Goal: Book appointment/travel/reservation

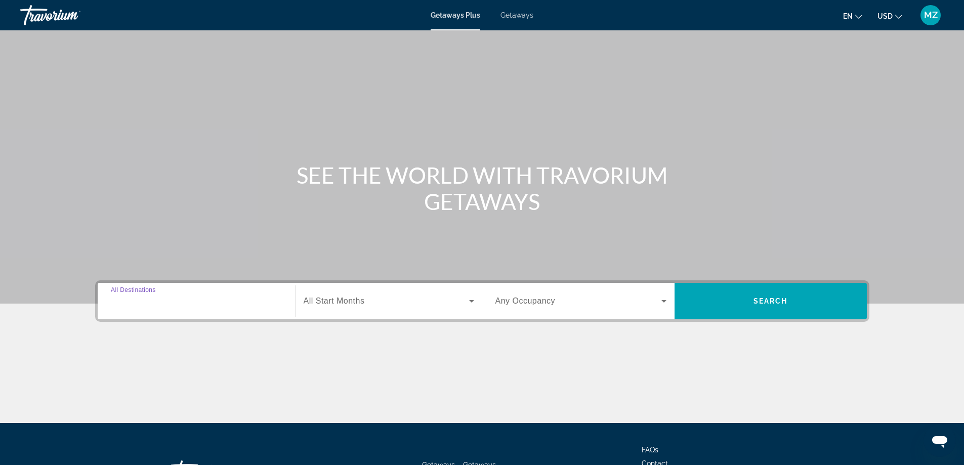
click at [202, 305] on input "Destination All Destinations" at bounding box center [196, 302] width 171 height 12
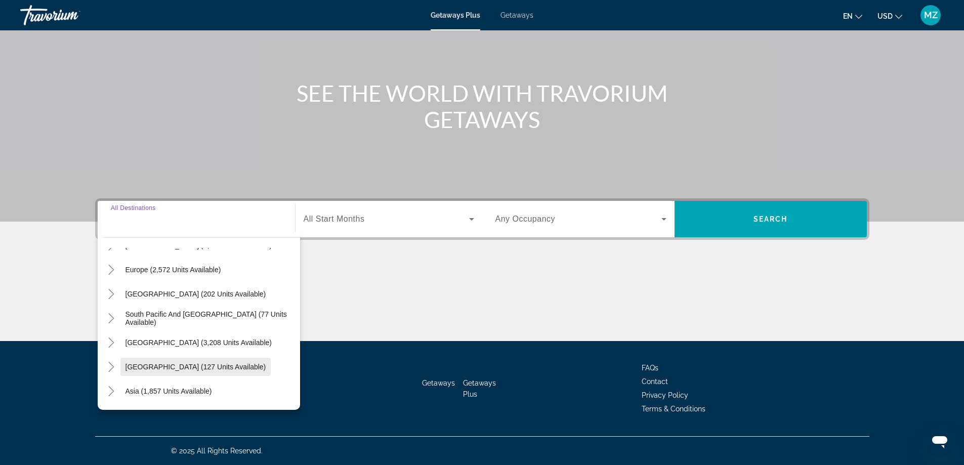
scroll to position [113, 0]
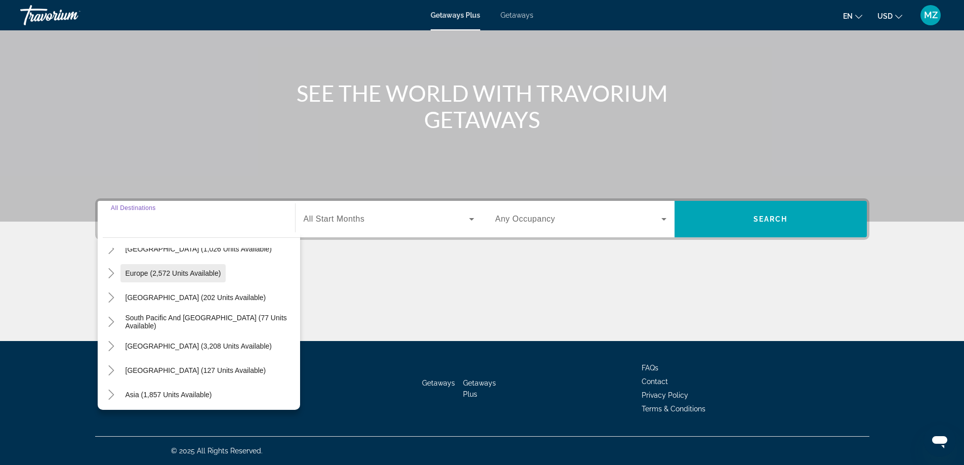
click at [171, 272] on span "Europe (2,572 units available)" at bounding box center [174, 273] width 96 height 8
type input "**********"
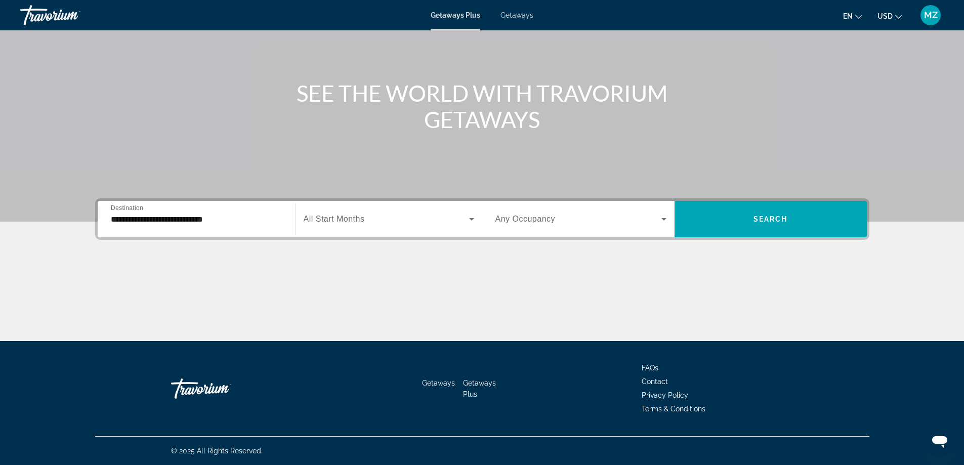
click at [330, 232] on div "Search widget" at bounding box center [389, 219] width 171 height 28
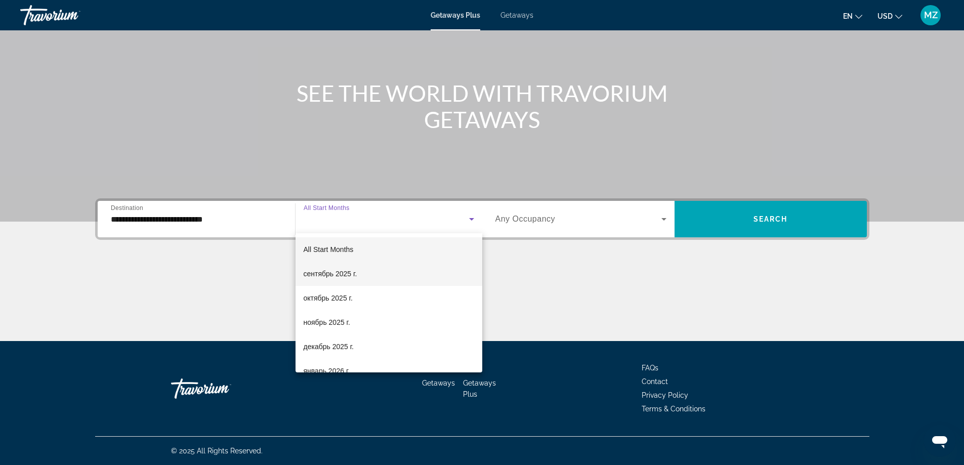
click at [320, 274] on span "сентябрь 2025 г." at bounding box center [331, 274] width 54 height 12
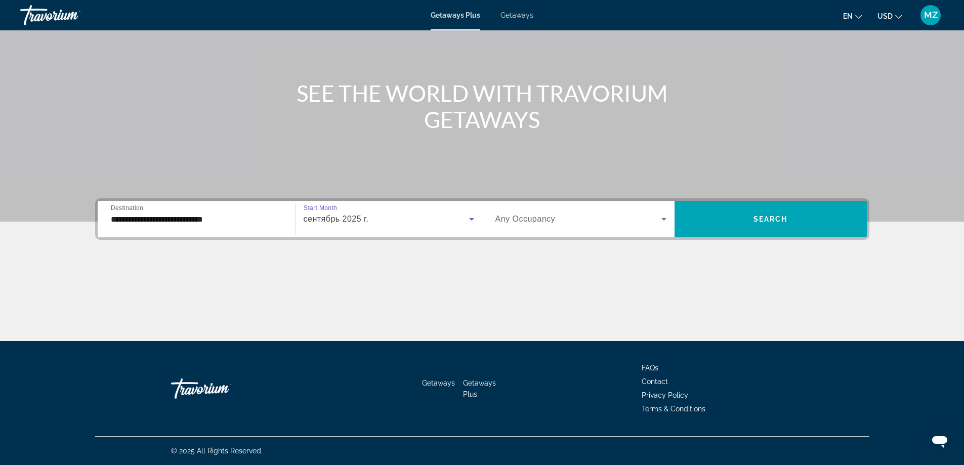
click at [528, 224] on span "Search widget" at bounding box center [579, 219] width 166 height 12
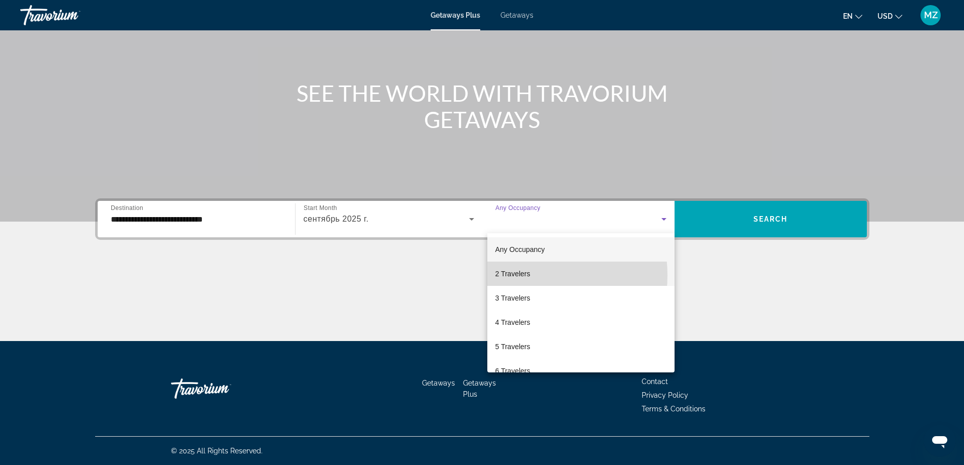
click at [519, 275] on span "2 Travelers" at bounding box center [513, 274] width 35 height 12
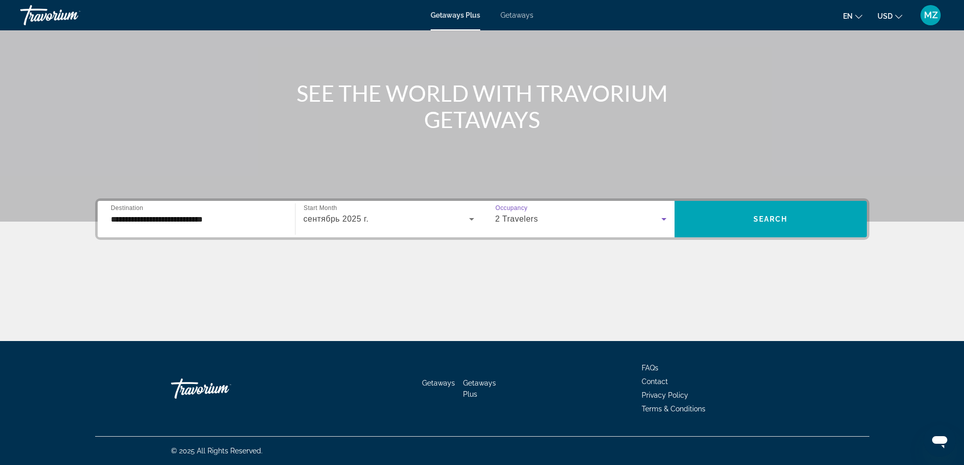
click at [341, 226] on div "сентябрь 2025 г." at bounding box center [389, 219] width 171 height 28
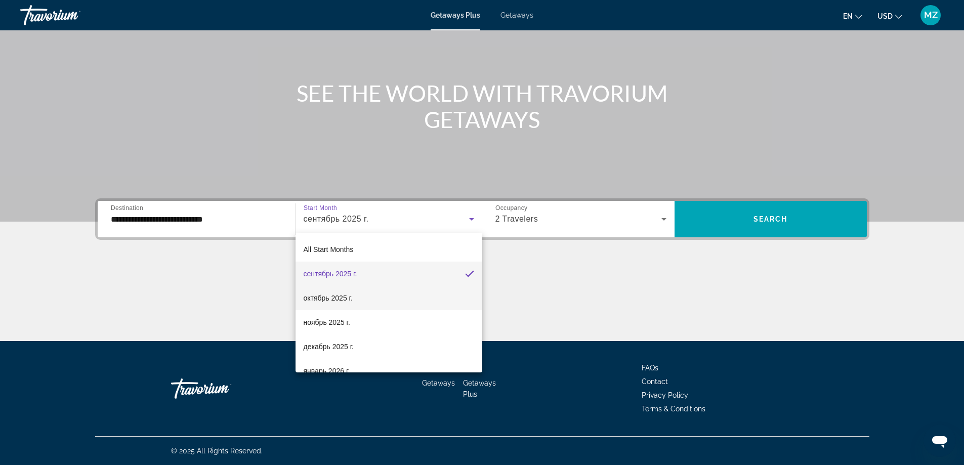
click at [344, 297] on span "октябрь 2025 г." at bounding box center [328, 298] width 49 height 12
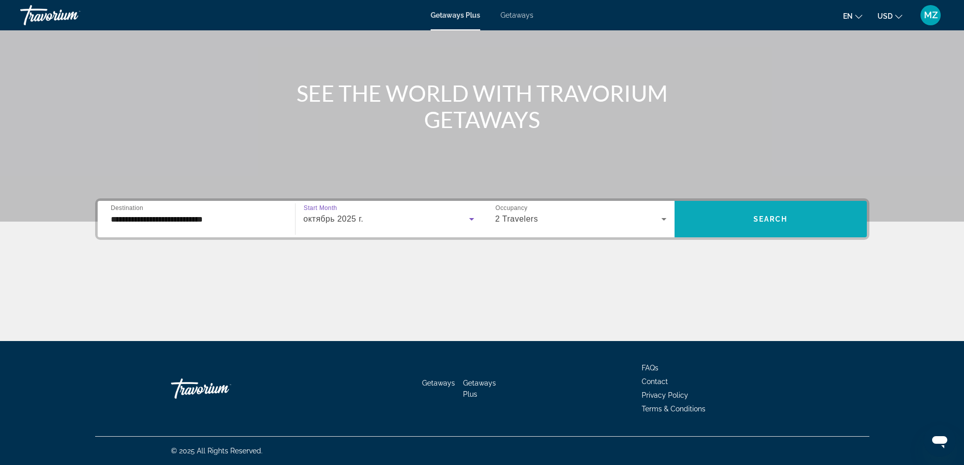
click at [782, 226] on span "Search widget" at bounding box center [771, 219] width 192 height 24
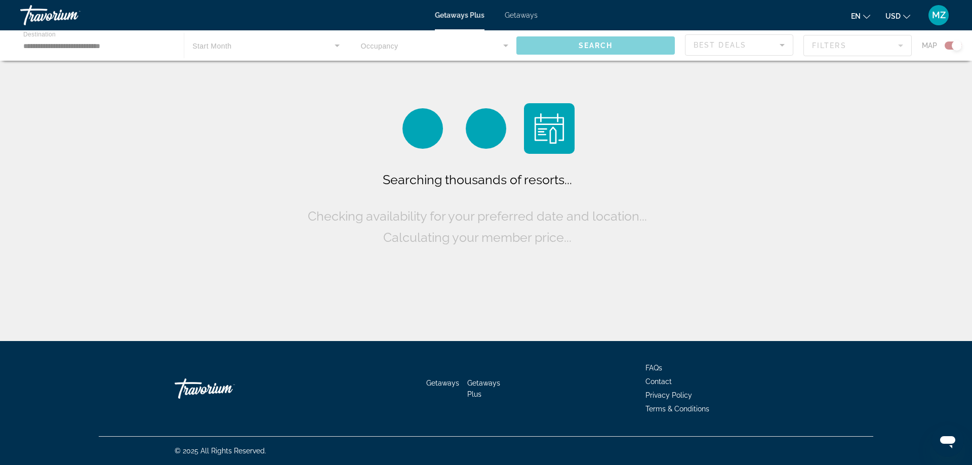
click at [55, 47] on div "Main content" at bounding box center [486, 45] width 972 height 30
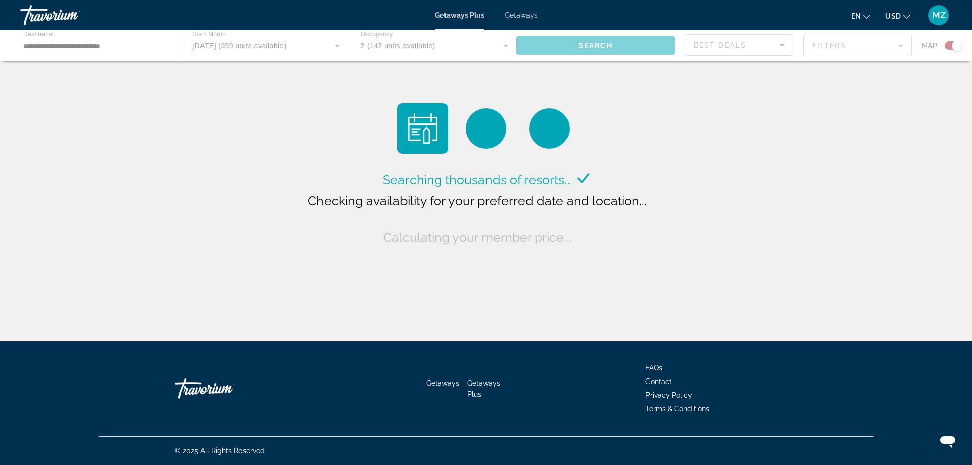
click at [69, 51] on div "Main content" at bounding box center [486, 45] width 972 height 30
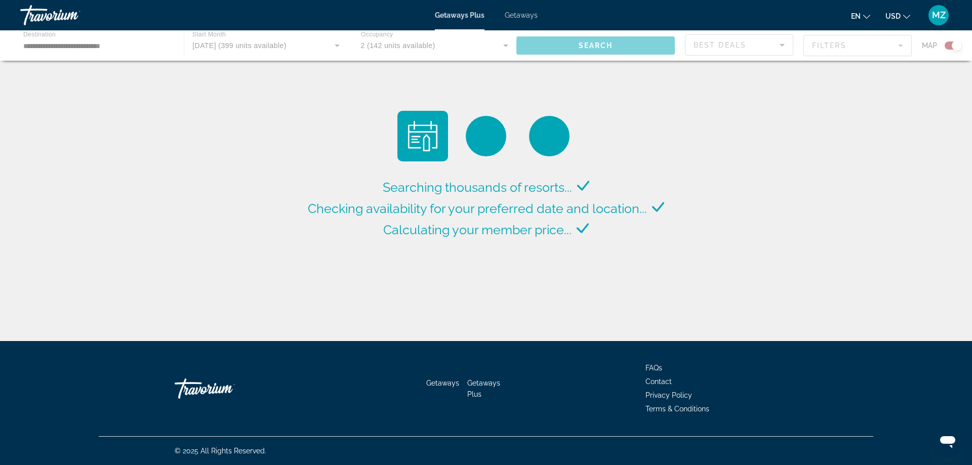
click at [180, 34] on div "Main content" at bounding box center [486, 45] width 972 height 30
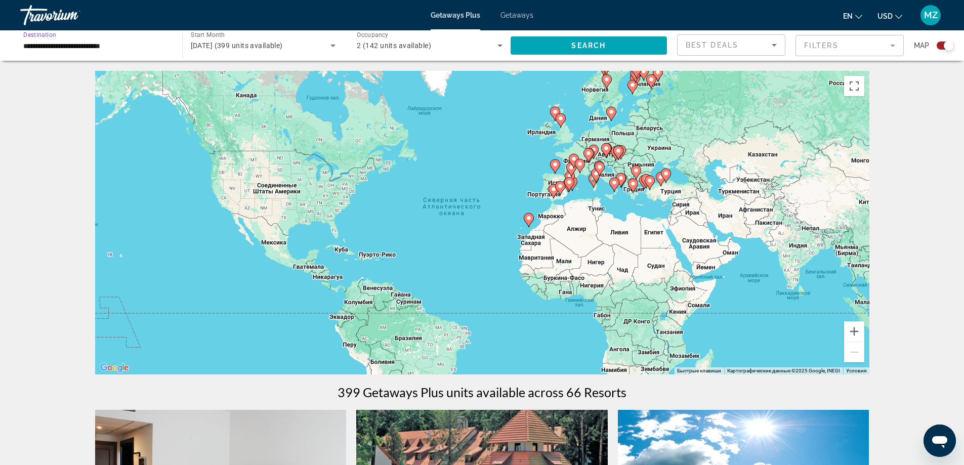
click at [160, 43] on input "**********" at bounding box center [96, 46] width 146 height 12
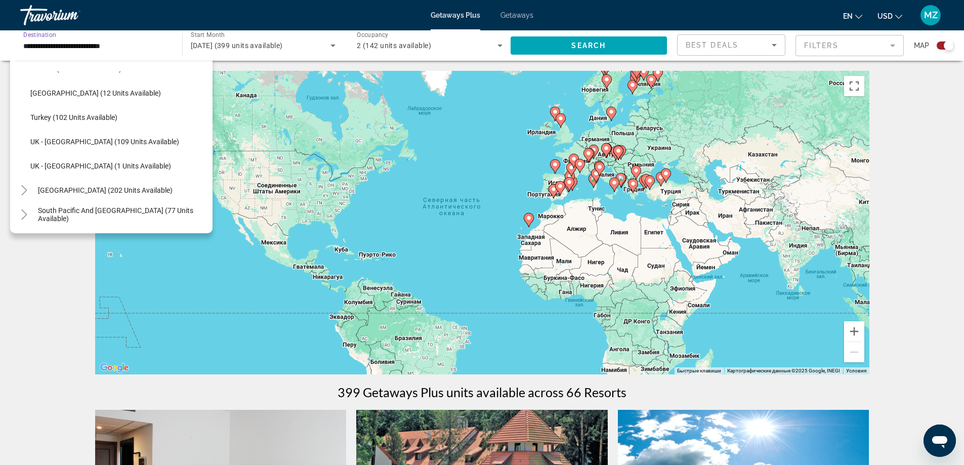
scroll to position [465, 0]
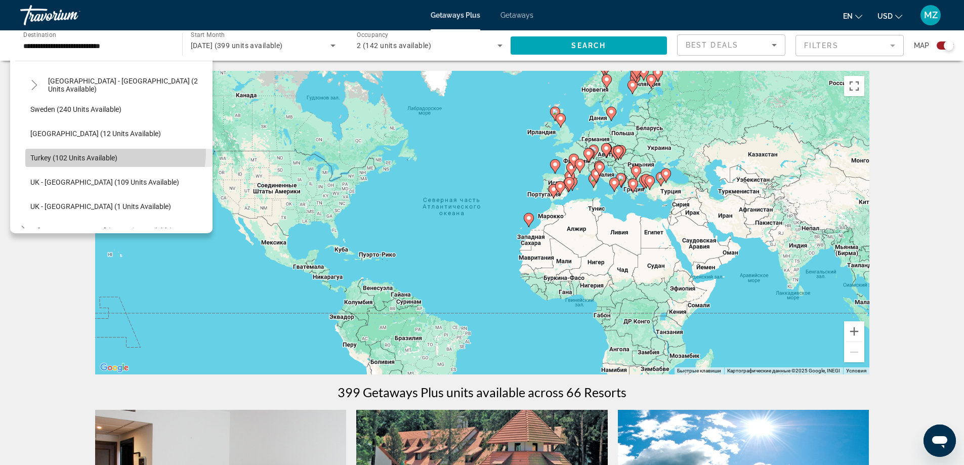
click at [106, 151] on span "Search widget" at bounding box center [118, 158] width 187 height 24
type input "**********"
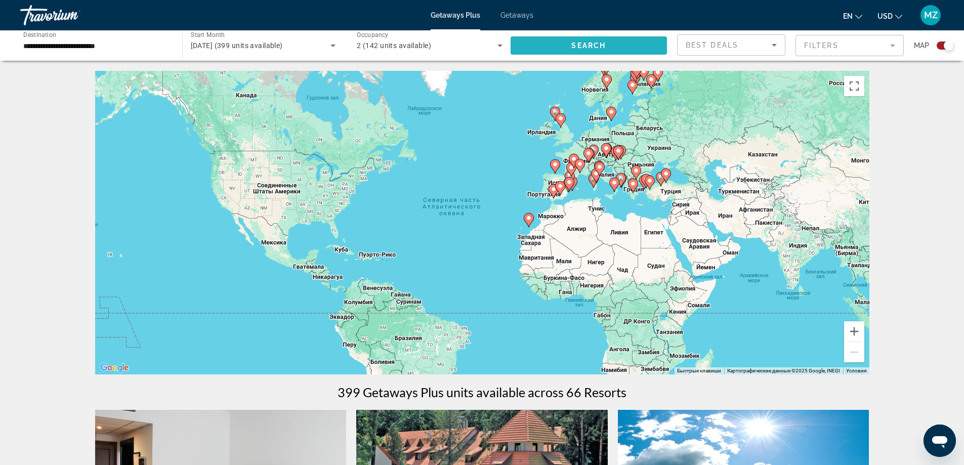
click at [566, 41] on span "Search widget" at bounding box center [589, 45] width 157 height 24
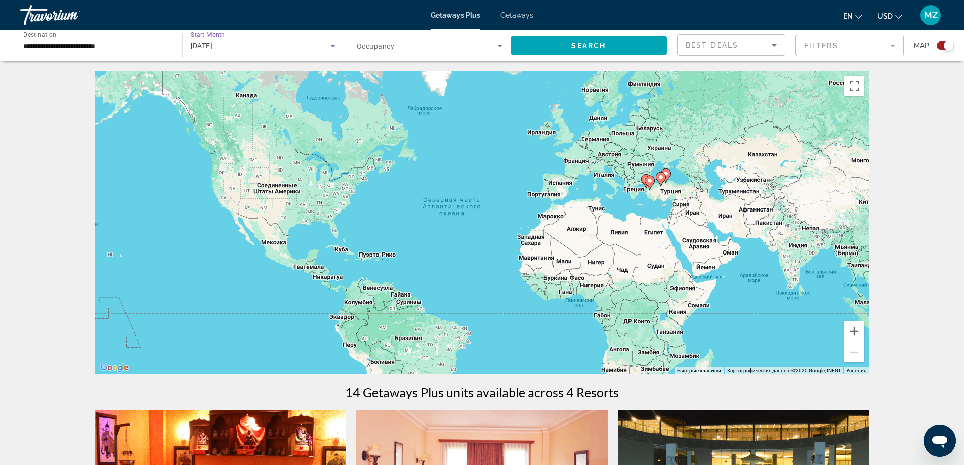
click at [266, 47] on div "October 2025" at bounding box center [261, 45] width 140 height 12
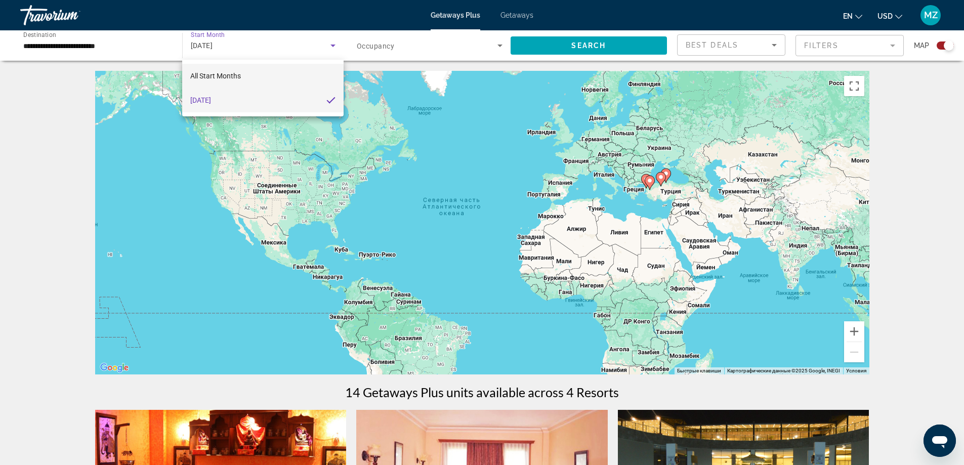
click at [242, 77] on mat-option "All Start Months" at bounding box center [262, 76] width 161 height 24
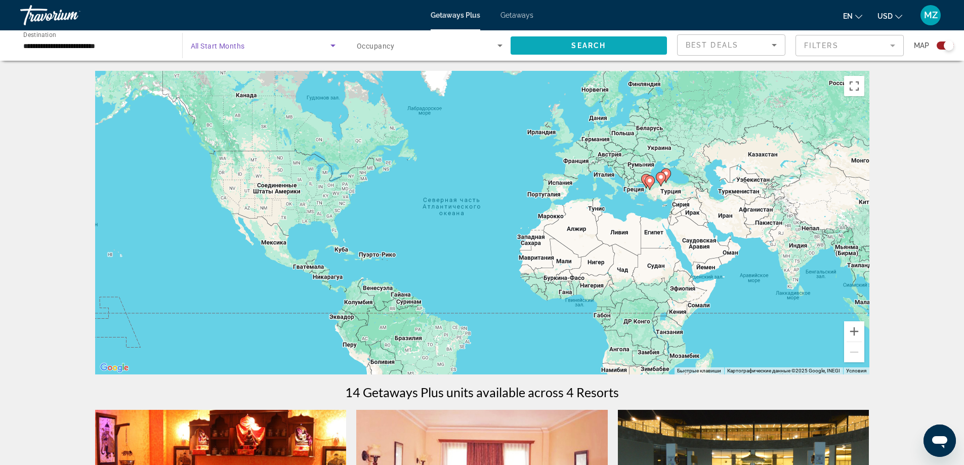
click at [619, 37] on span "Search widget" at bounding box center [589, 45] width 157 height 24
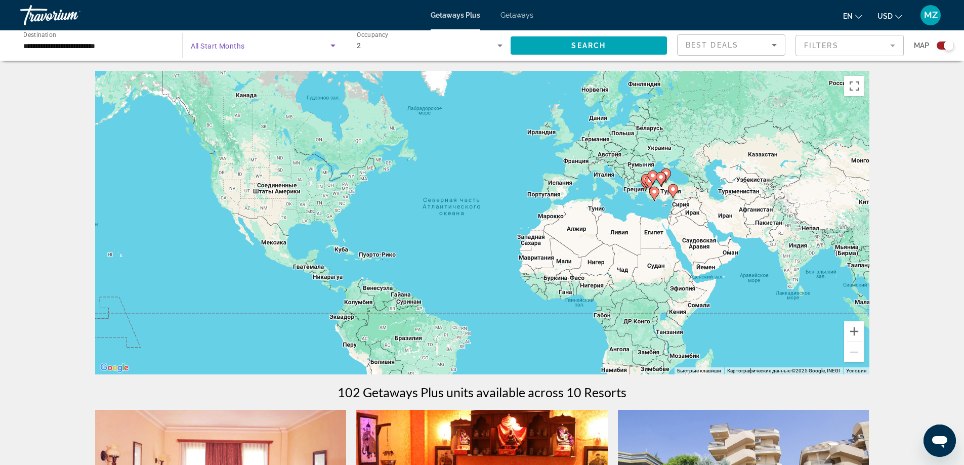
click at [279, 47] on span "Search widget" at bounding box center [261, 45] width 140 height 12
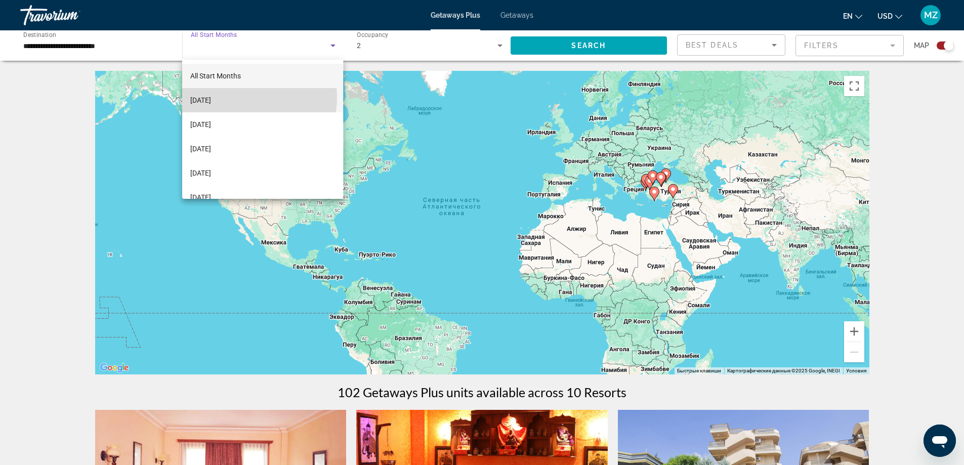
click at [211, 97] on span "September 2025" at bounding box center [200, 100] width 21 height 12
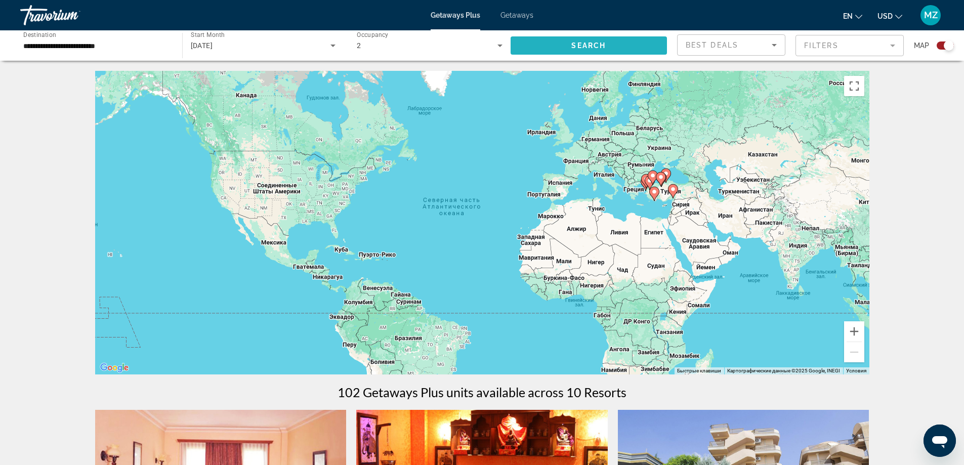
click at [611, 46] on span "Search widget" at bounding box center [589, 45] width 157 height 24
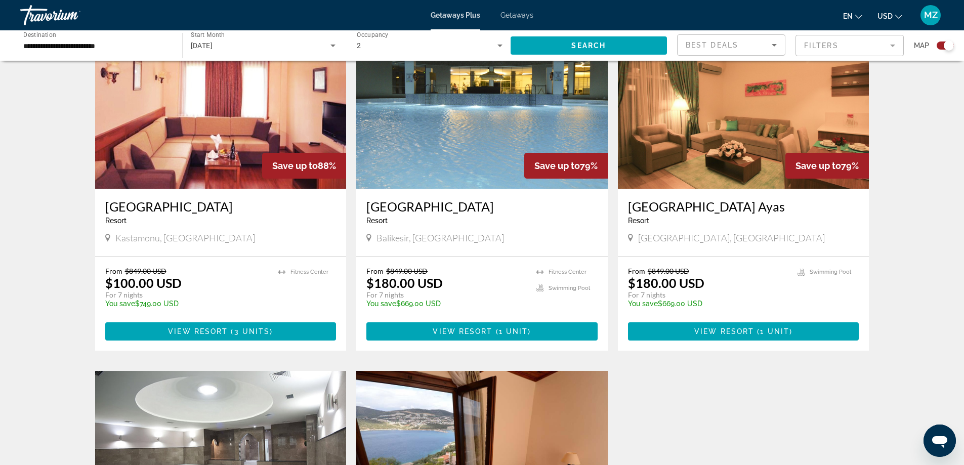
scroll to position [405, 0]
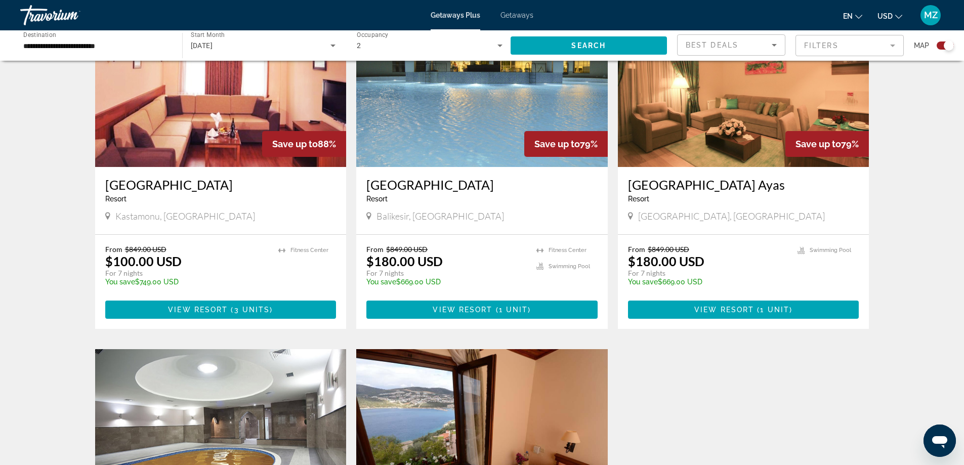
click at [242, 132] on img "Main content" at bounding box center [221, 86] width 252 height 162
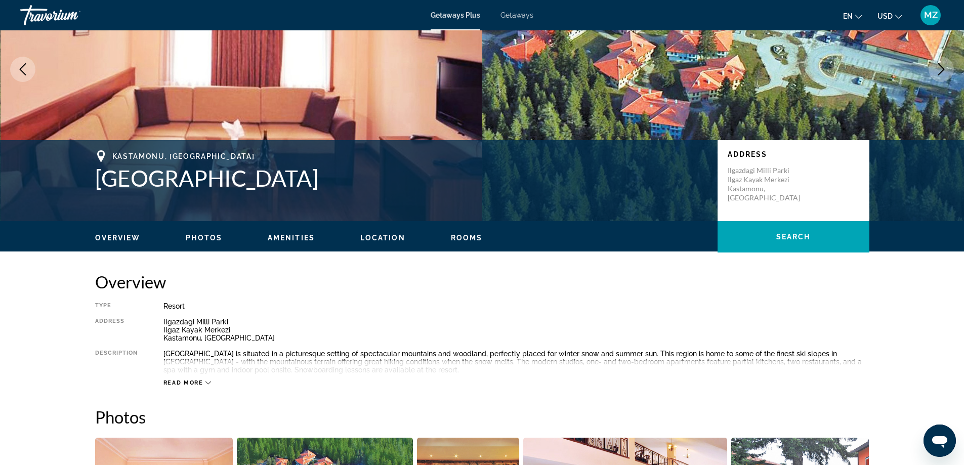
scroll to position [29, 0]
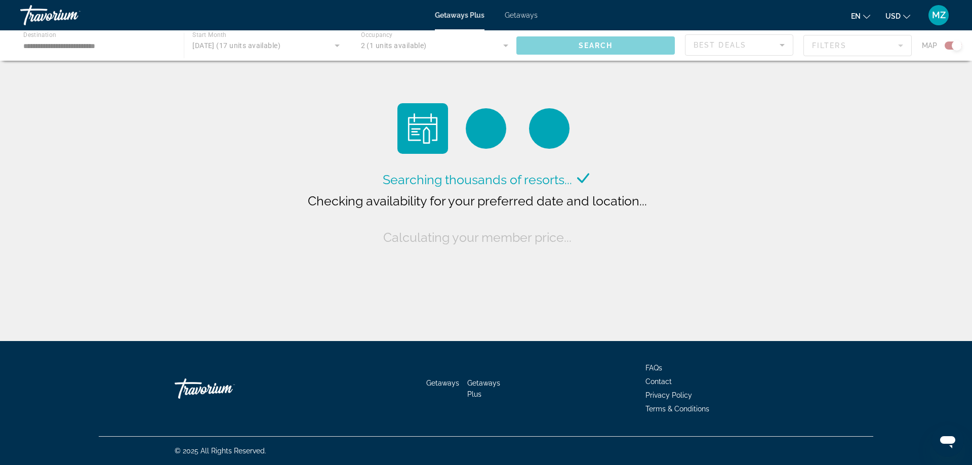
click at [121, 54] on div "Main content" at bounding box center [486, 45] width 972 height 30
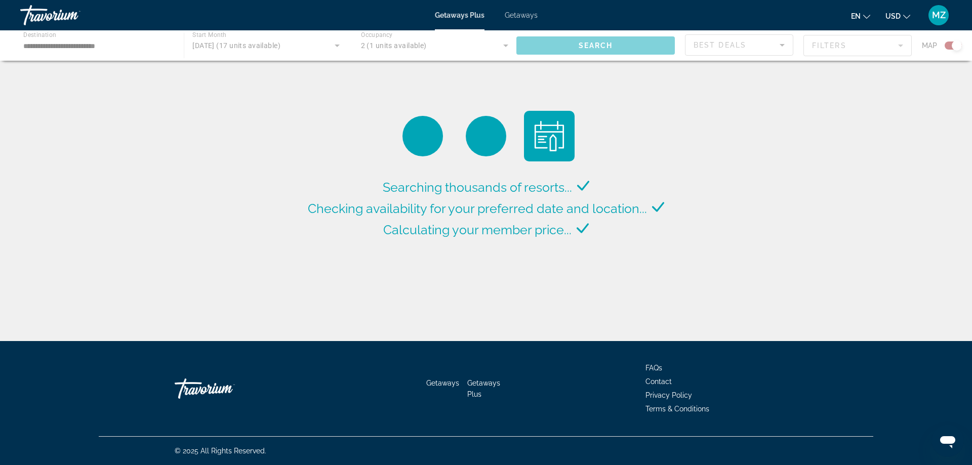
click at [106, 50] on div "Main content" at bounding box center [486, 45] width 972 height 30
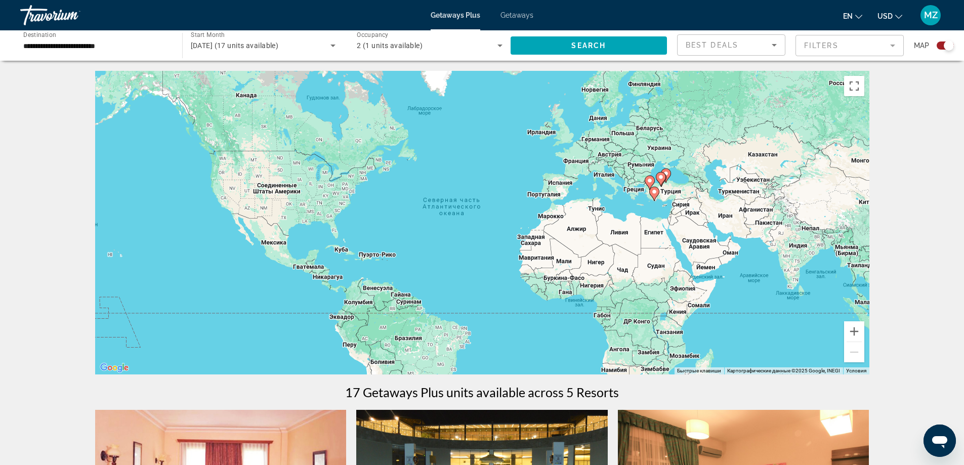
click at [175, 38] on div "**********" at bounding box center [96, 45] width 162 height 29
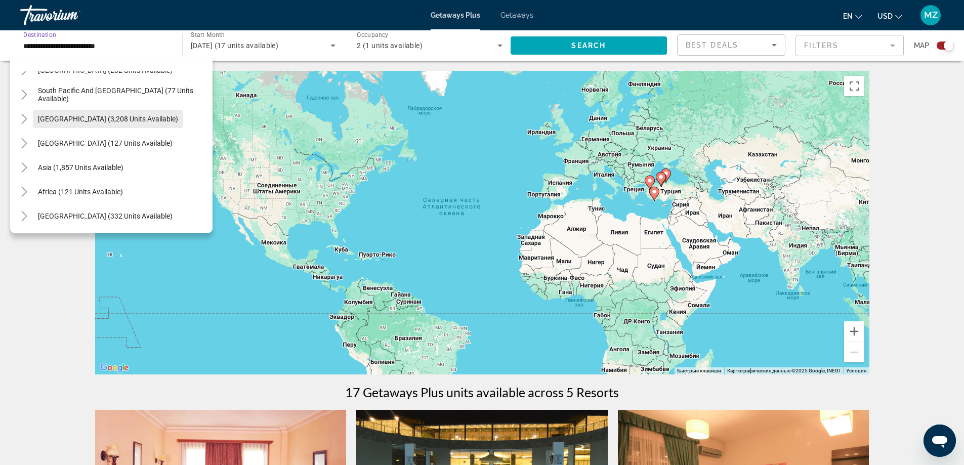
scroll to position [253, 0]
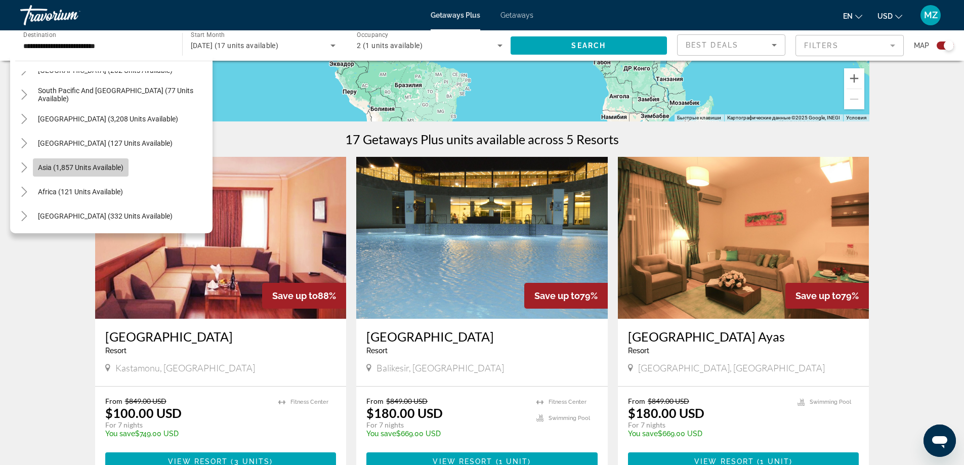
click at [85, 167] on span "Asia (1,857 units available)" at bounding box center [81, 167] width 86 height 8
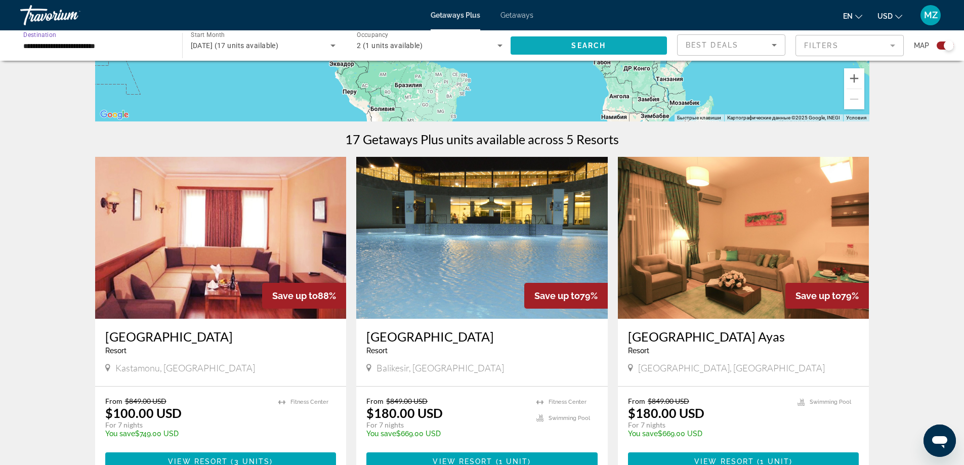
click at [579, 49] on span "Search" at bounding box center [588, 46] width 34 height 8
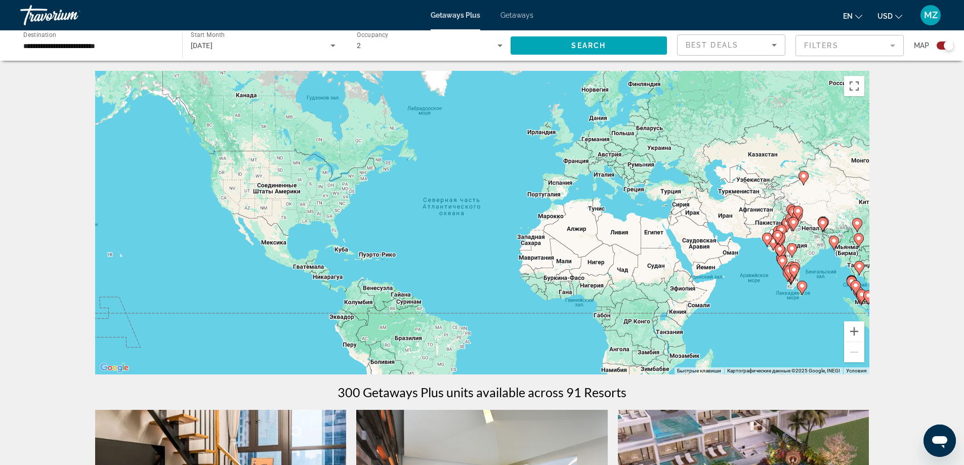
click at [47, 53] on div "**********" at bounding box center [96, 45] width 146 height 29
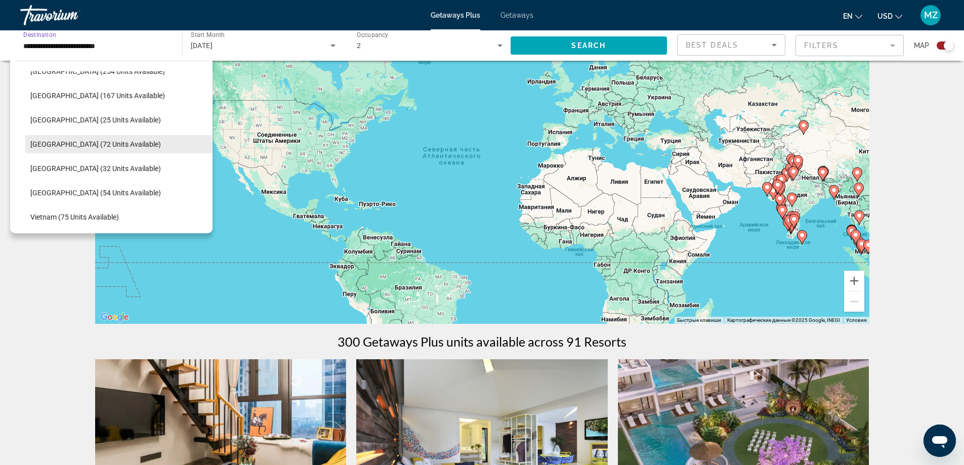
scroll to position [384, 0]
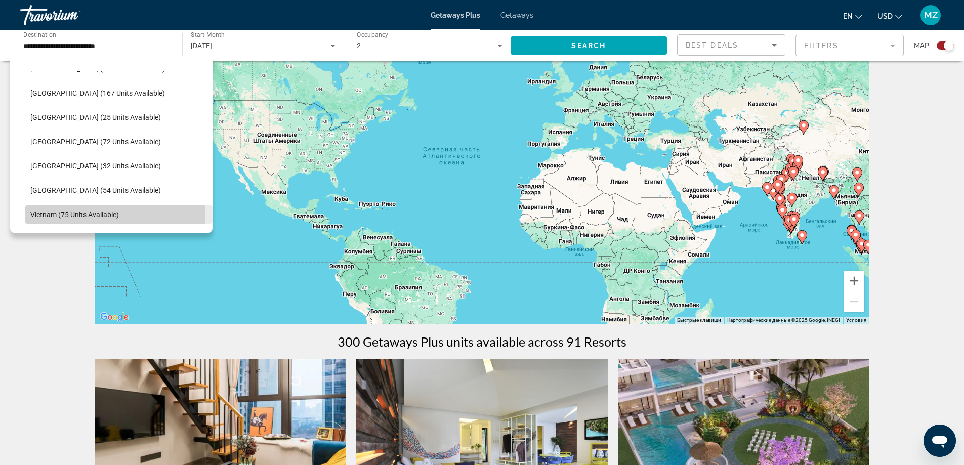
click at [89, 212] on span "Vietnam (75 units available)" at bounding box center [74, 215] width 89 height 8
type input "**********"
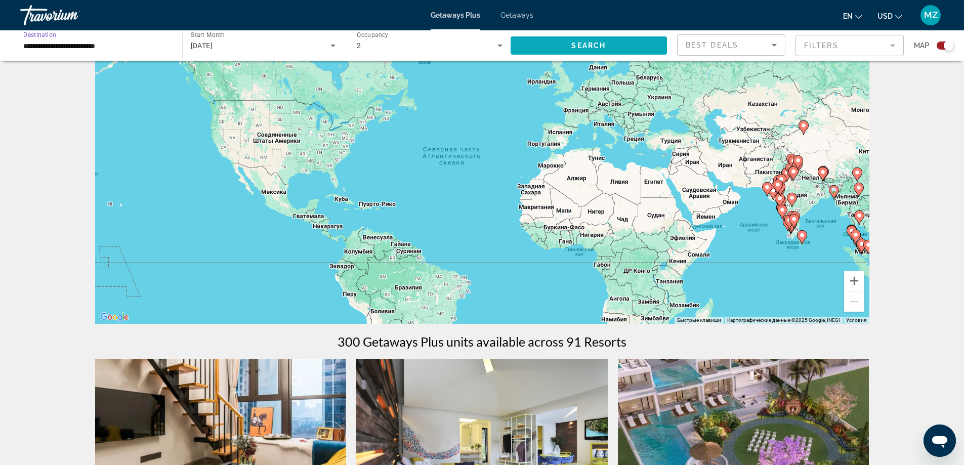
click at [557, 52] on span "Search widget" at bounding box center [589, 45] width 157 height 24
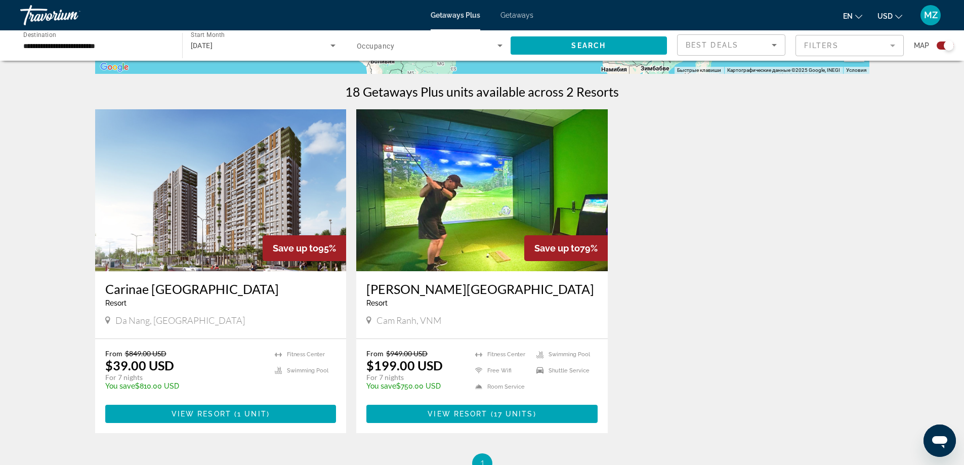
scroll to position [302, 0]
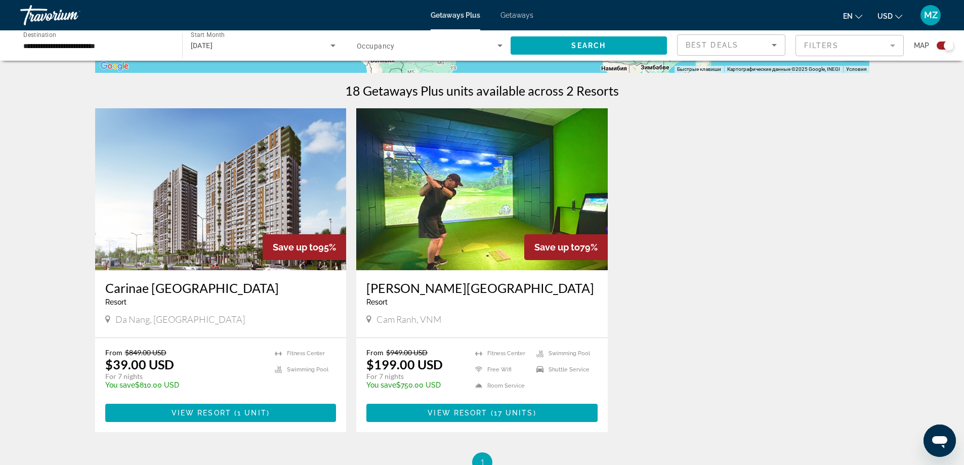
click at [279, 204] on img "Main content" at bounding box center [221, 189] width 252 height 162
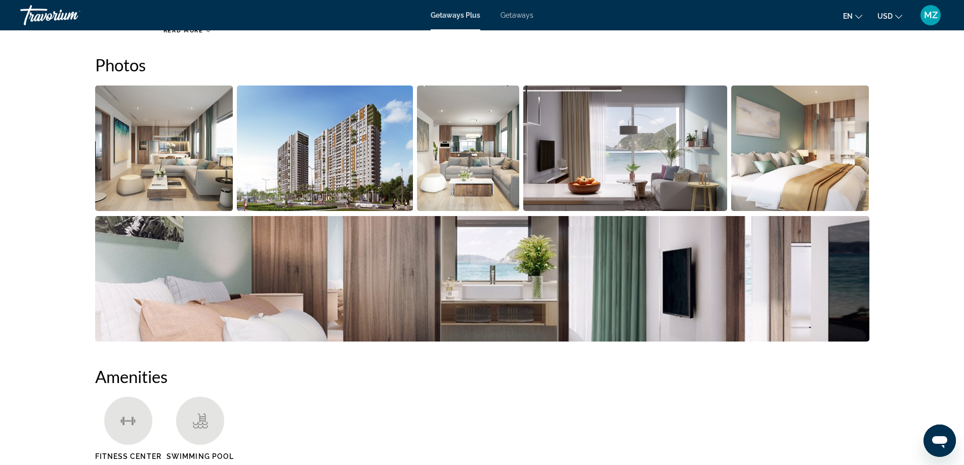
scroll to position [456, 0]
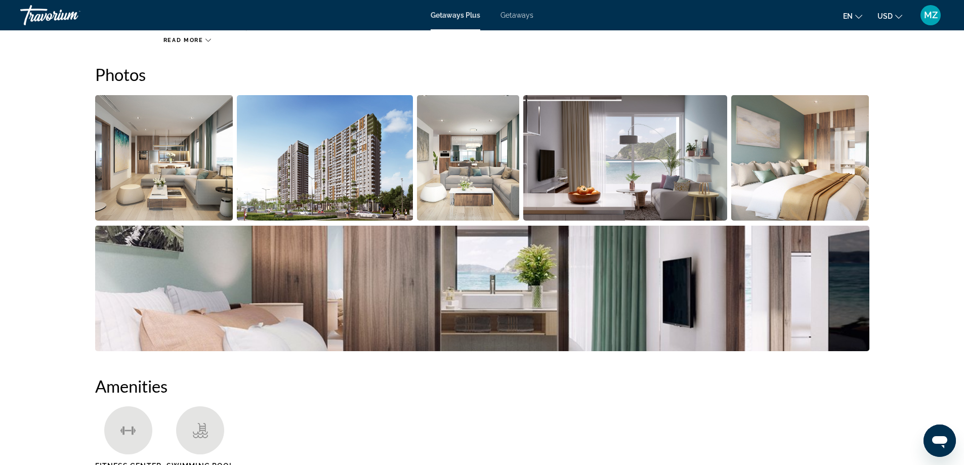
click at [146, 122] on img "Open full-screen image slider" at bounding box center [164, 158] width 138 height 126
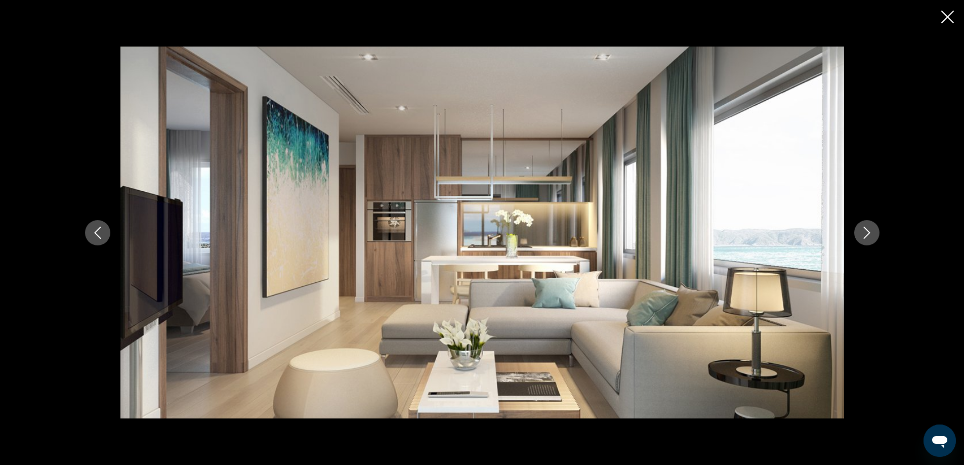
click at [857, 237] on button "Next image" at bounding box center [866, 232] width 25 height 25
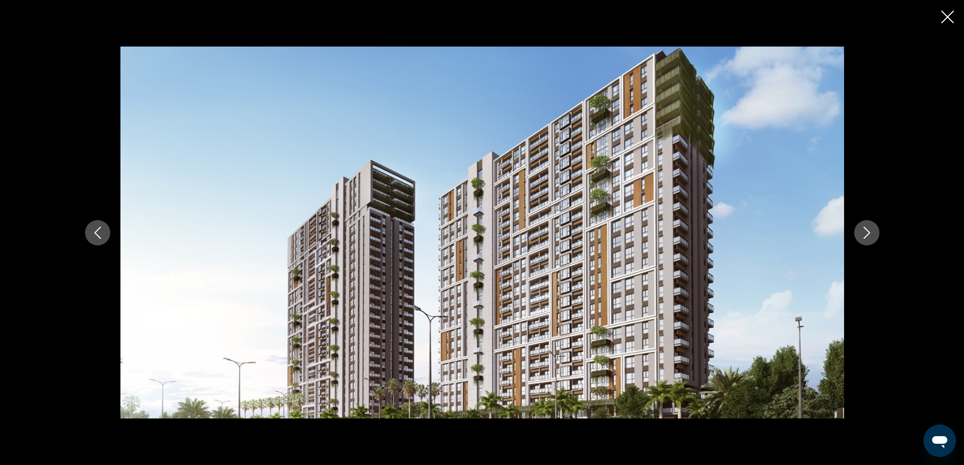
click at [857, 237] on button "Next image" at bounding box center [866, 232] width 25 height 25
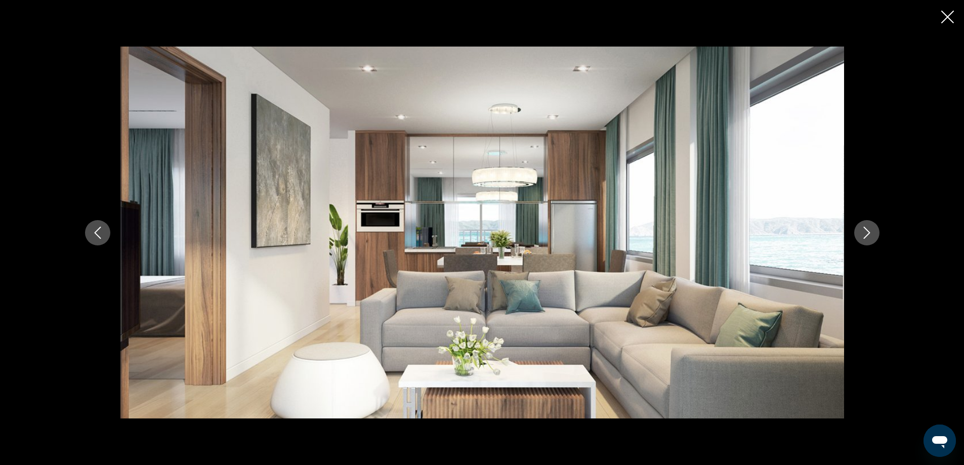
click at [857, 237] on button "Next image" at bounding box center [866, 232] width 25 height 25
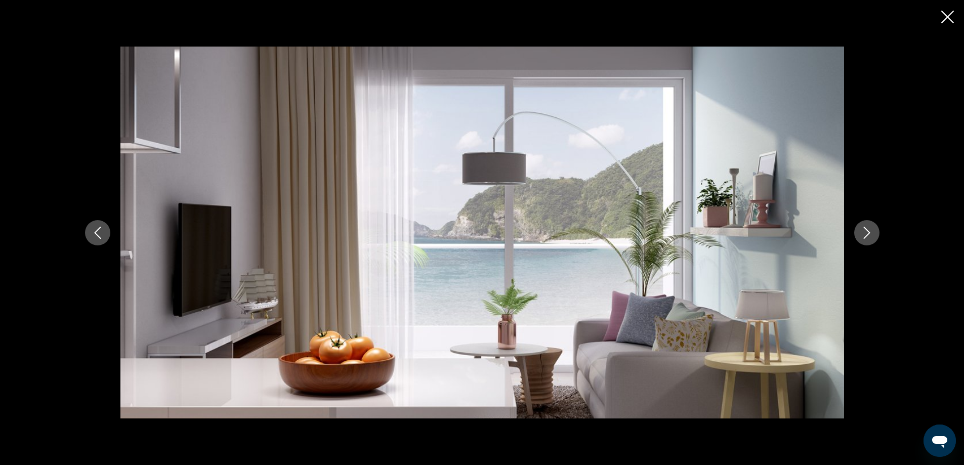
click at [858, 237] on button "Next image" at bounding box center [866, 232] width 25 height 25
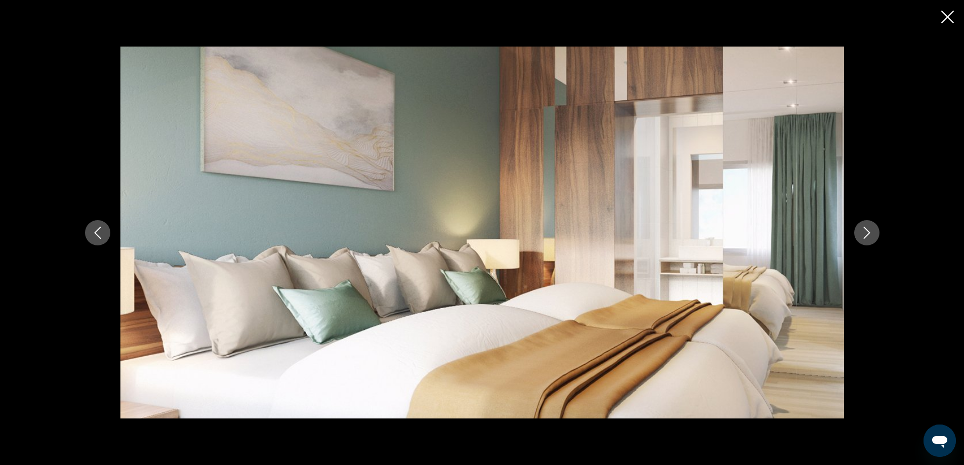
click at [858, 237] on button "Next image" at bounding box center [866, 232] width 25 height 25
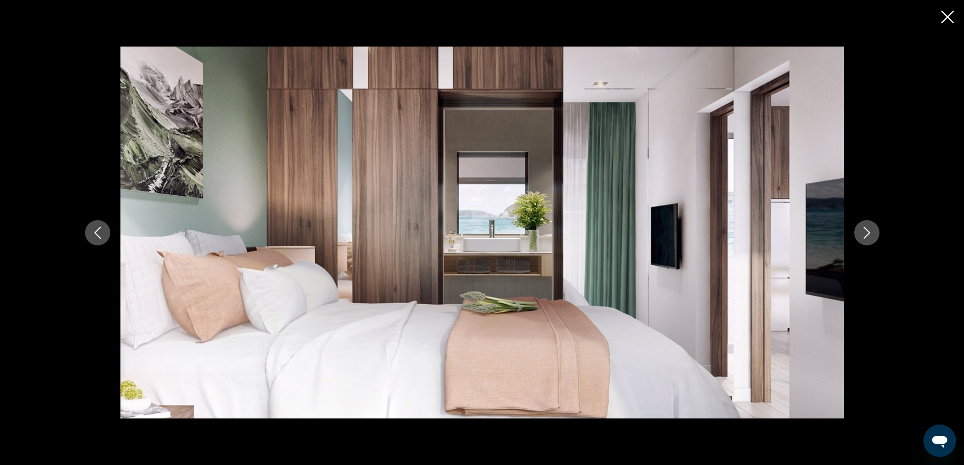
click at [858, 237] on button "Next image" at bounding box center [866, 232] width 25 height 25
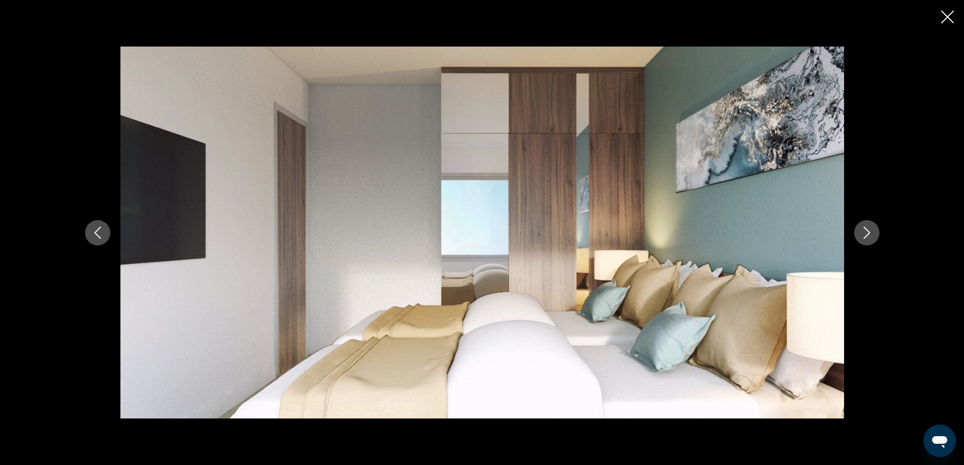
click at [858, 237] on button "Next image" at bounding box center [866, 232] width 25 height 25
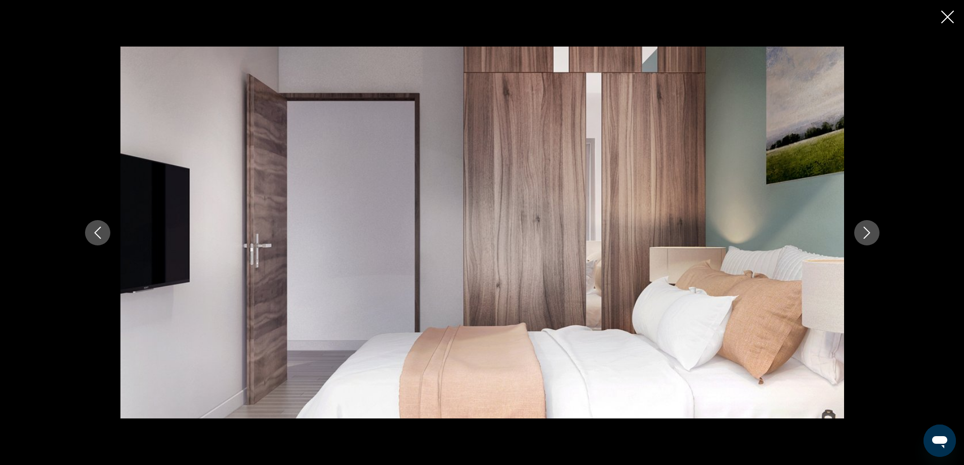
click at [858, 237] on button "Next image" at bounding box center [866, 232] width 25 height 25
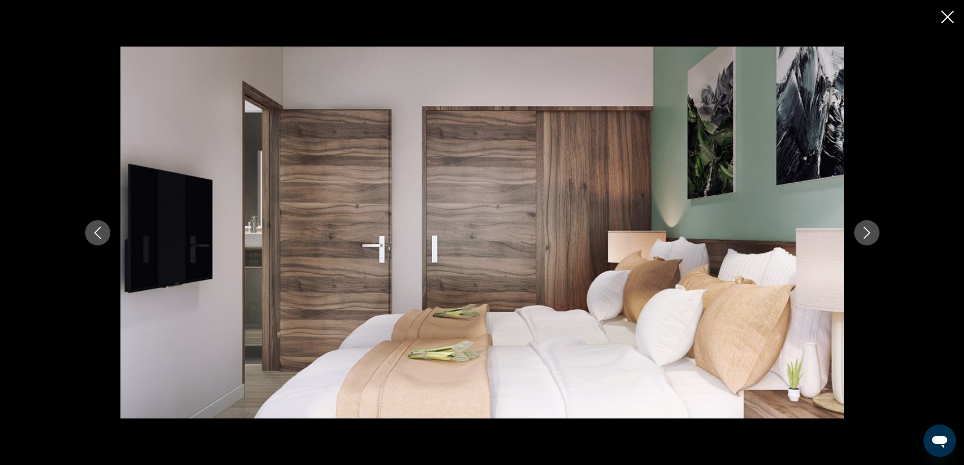
click at [858, 237] on button "Next image" at bounding box center [866, 232] width 25 height 25
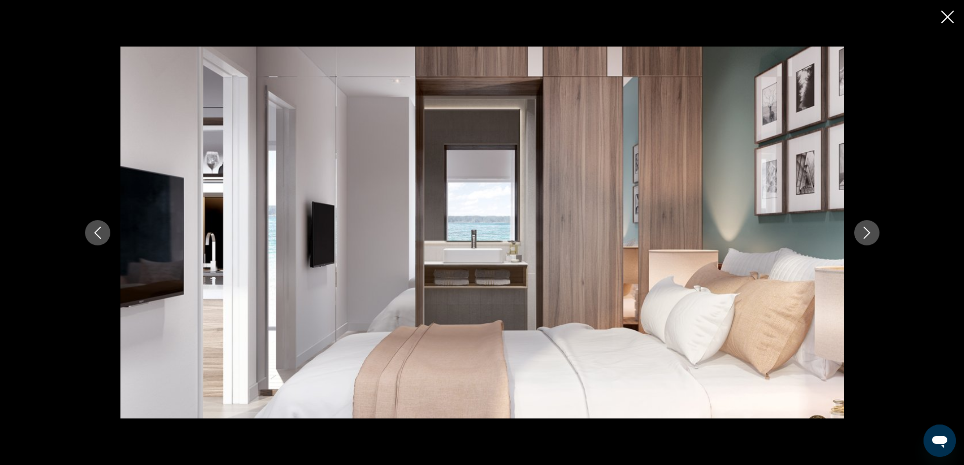
click at [858, 237] on button "Next image" at bounding box center [866, 232] width 25 height 25
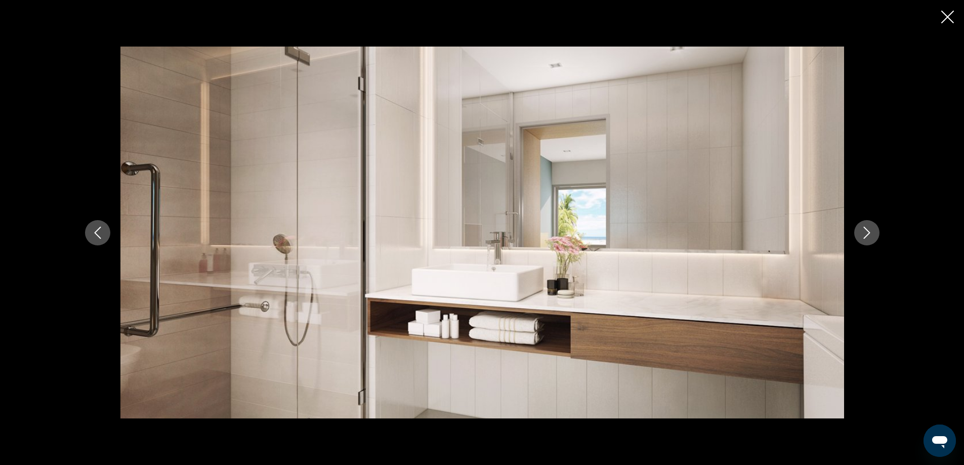
click at [858, 237] on button "Next image" at bounding box center [866, 232] width 25 height 25
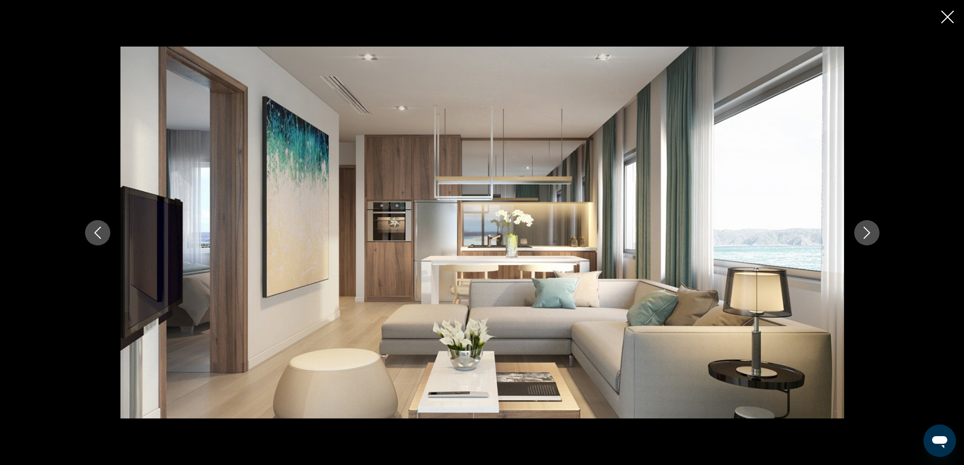
click at [858, 237] on button "Next image" at bounding box center [866, 232] width 25 height 25
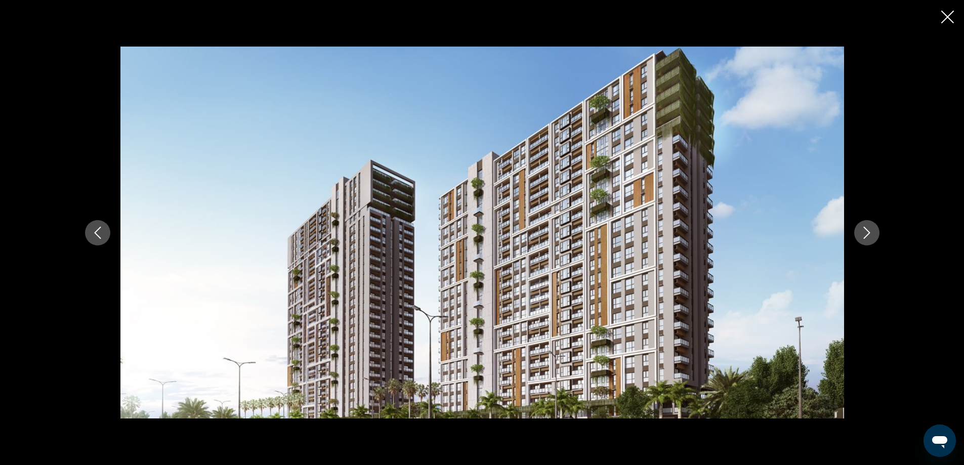
click at [947, 16] on icon "Close slideshow" at bounding box center [948, 17] width 13 height 13
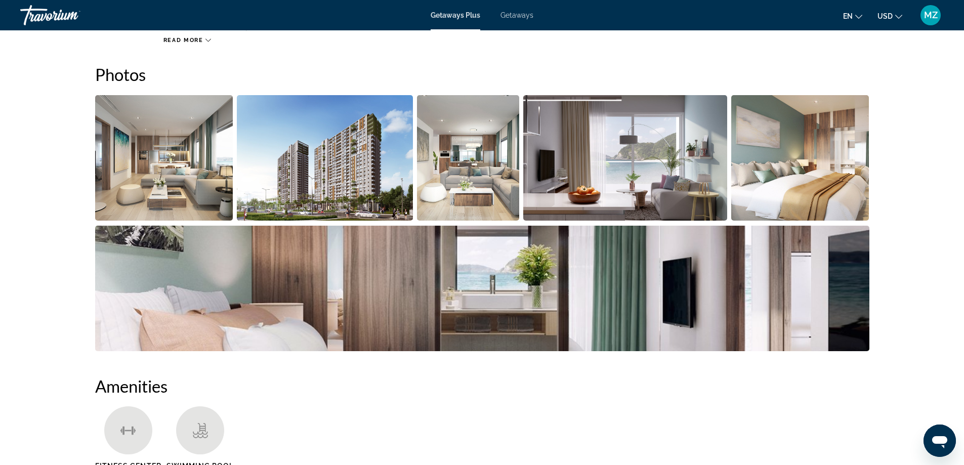
click at [937, 16] on span "MZ" at bounding box center [931, 15] width 14 height 10
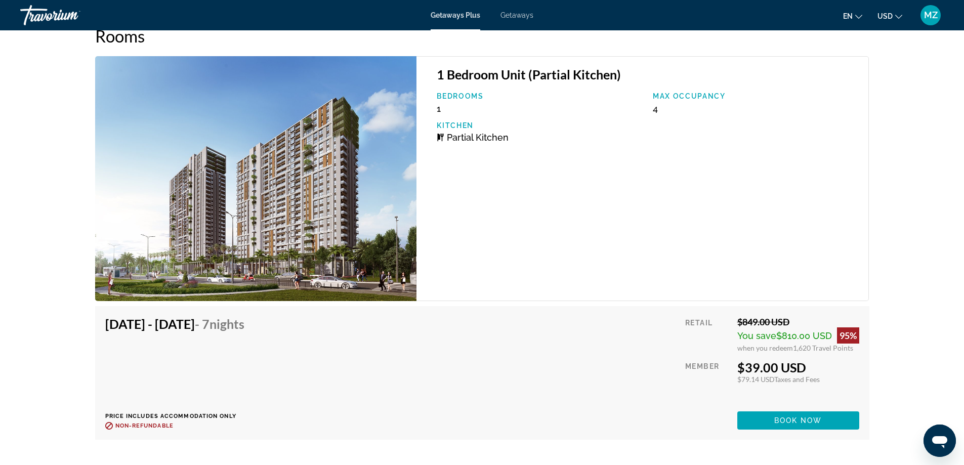
scroll to position [1468, 0]
